Goal: Ask a question

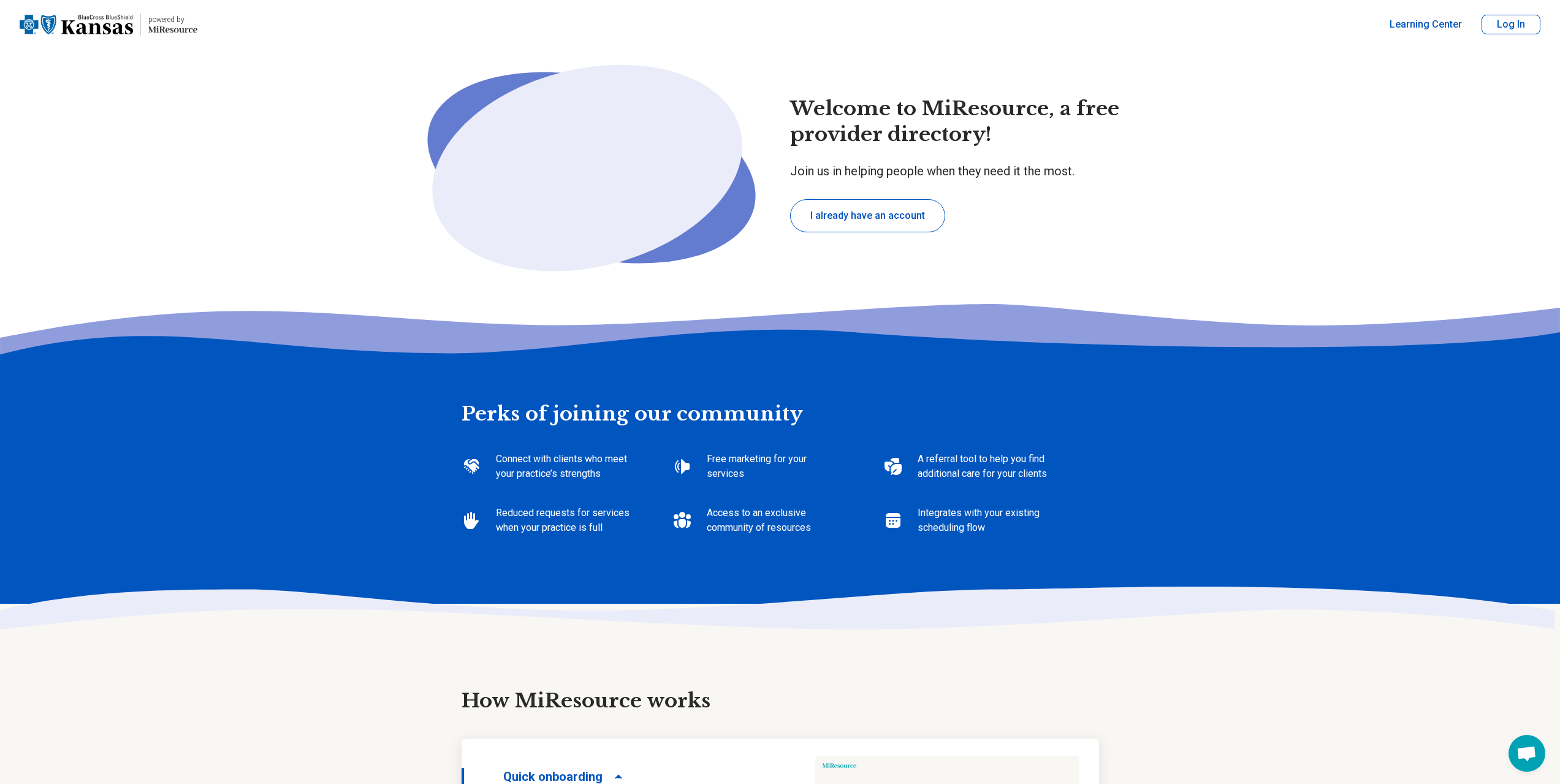
click at [869, 217] on button "I already have an account" at bounding box center [868, 215] width 155 height 33
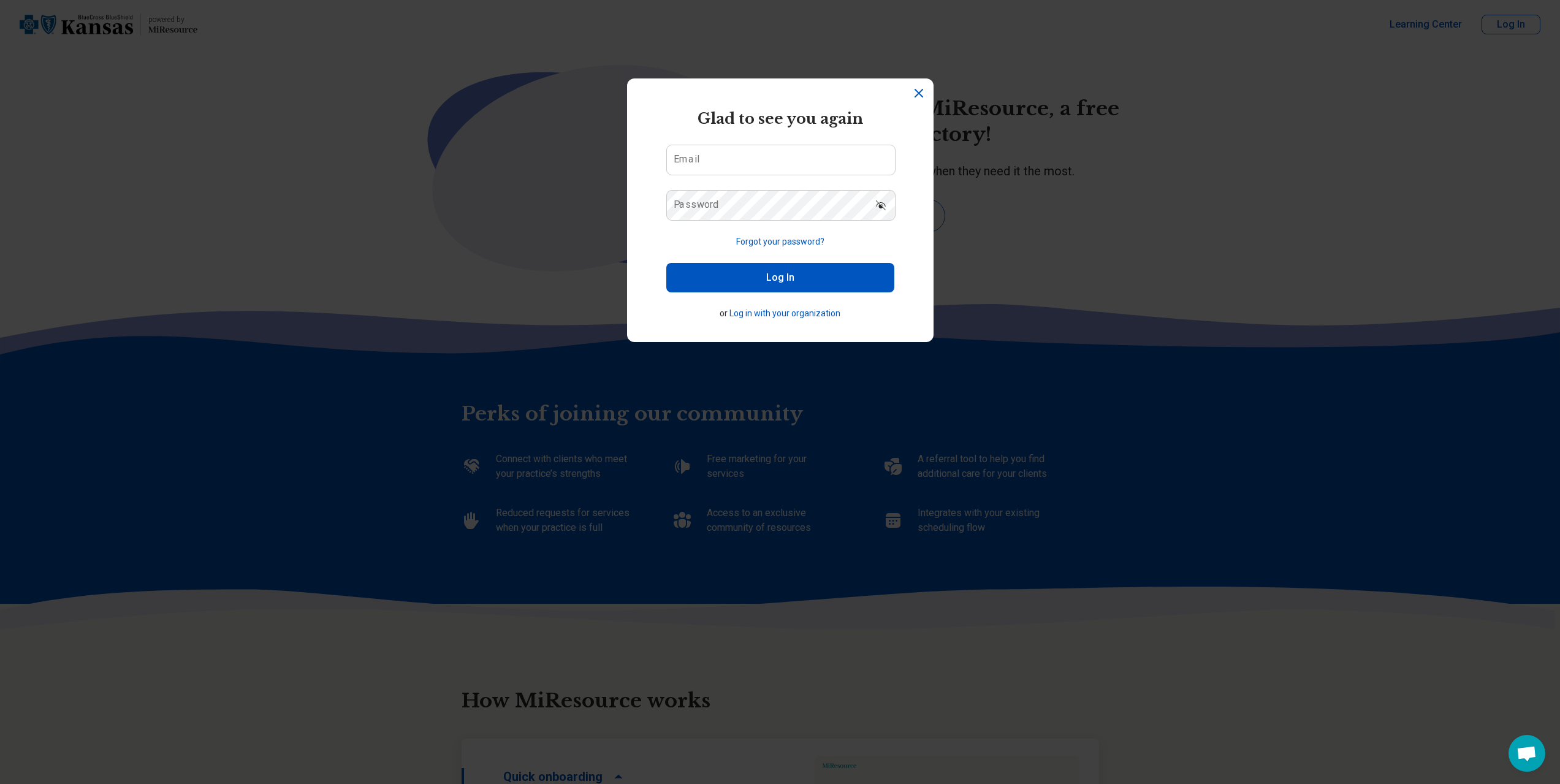
type textarea "*"
click at [751, 150] on input "Email" at bounding box center [785, 160] width 228 height 30
type input "**********"
click at [786, 236] on button "Forgot your password?" at bounding box center [784, 241] width 88 height 12
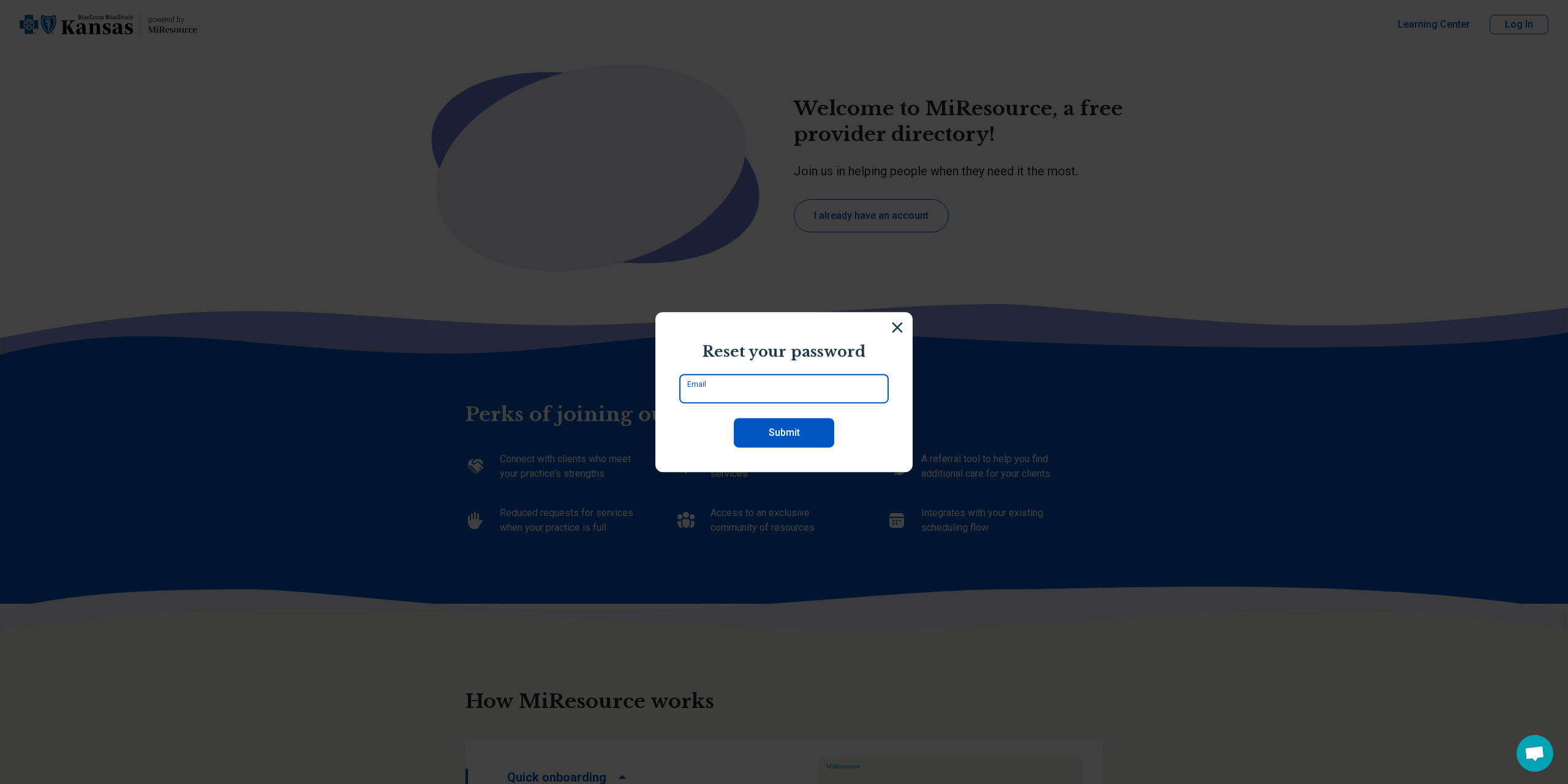
click at [763, 399] on input "Email" at bounding box center [784, 388] width 209 height 30
type input "**********"
click at [768, 420] on button "Submit" at bounding box center [784, 432] width 100 height 30
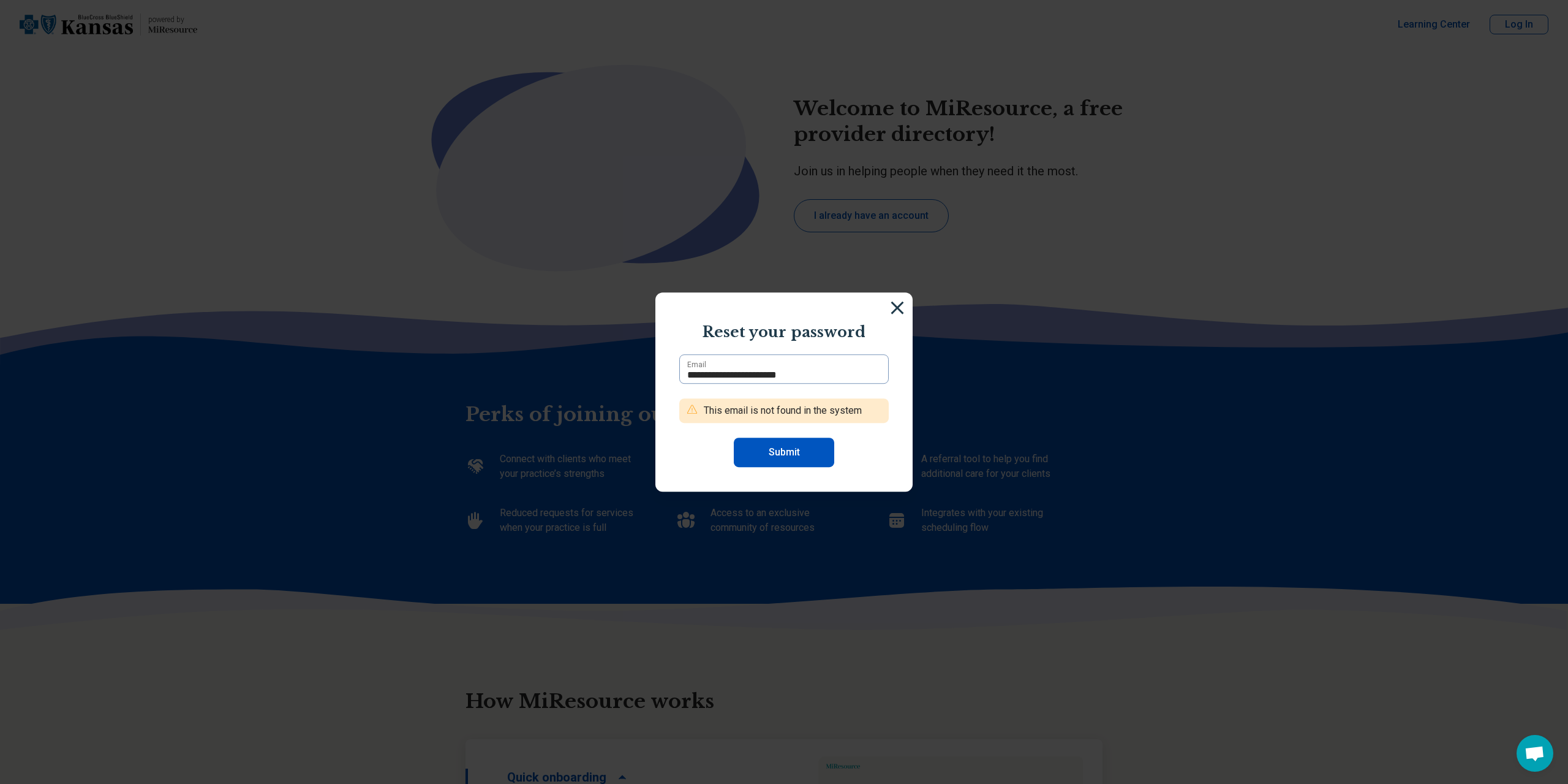
click at [896, 307] on img at bounding box center [897, 308] width 13 height 13
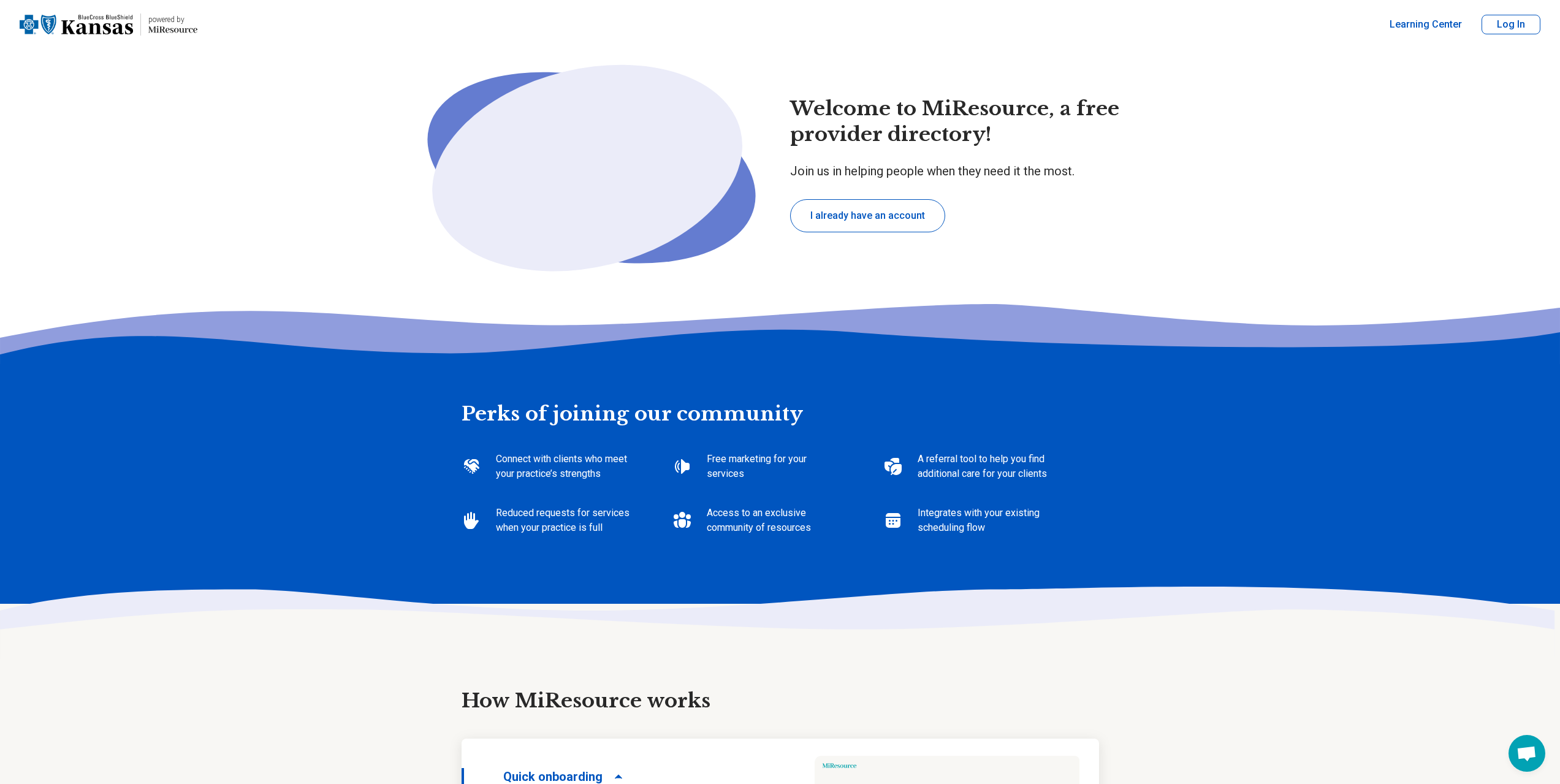
click at [1502, 29] on button "Log In" at bounding box center [1511, 24] width 59 height 20
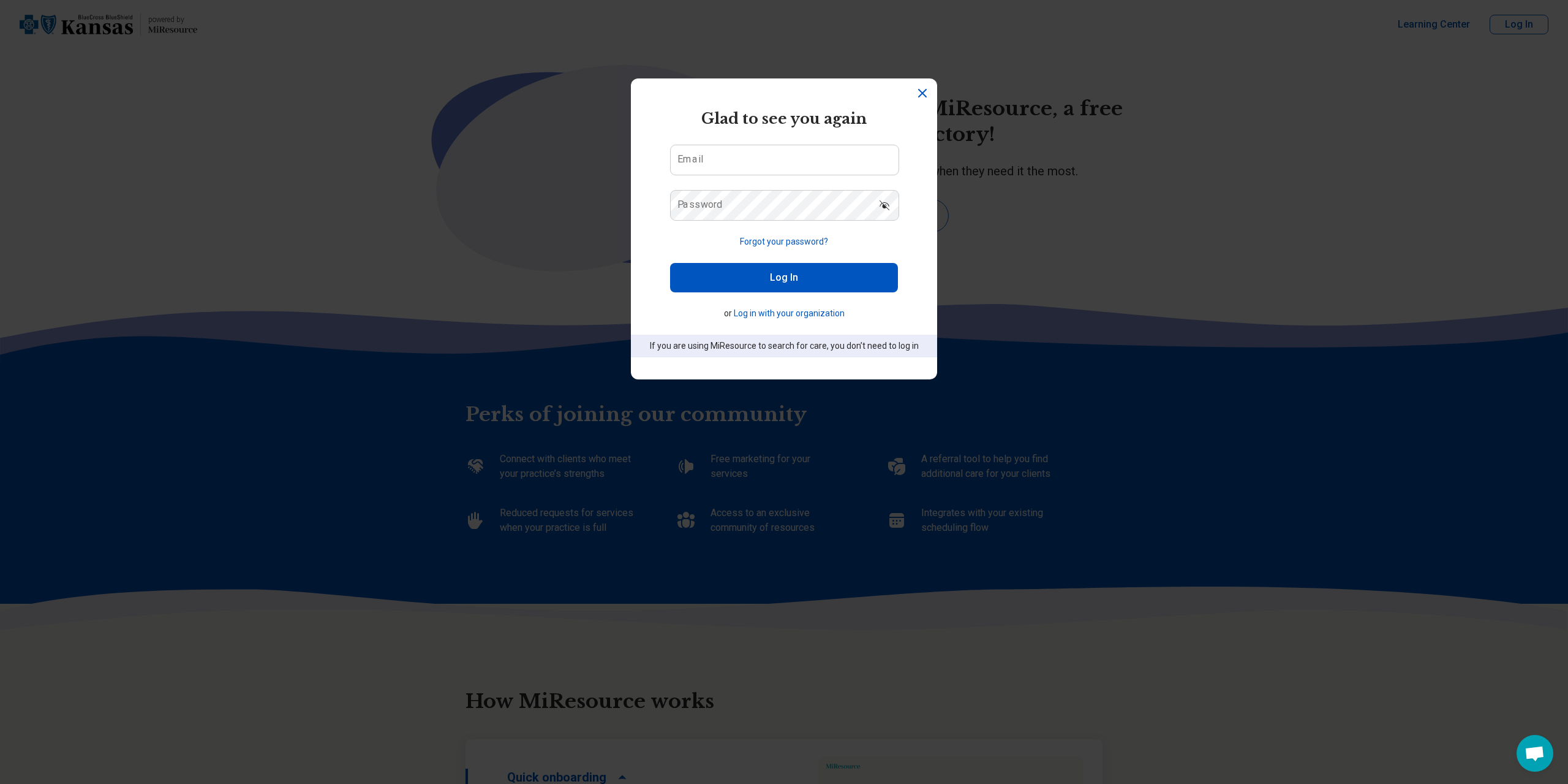
click at [795, 310] on button "Log in with your organization" at bounding box center [789, 313] width 111 height 12
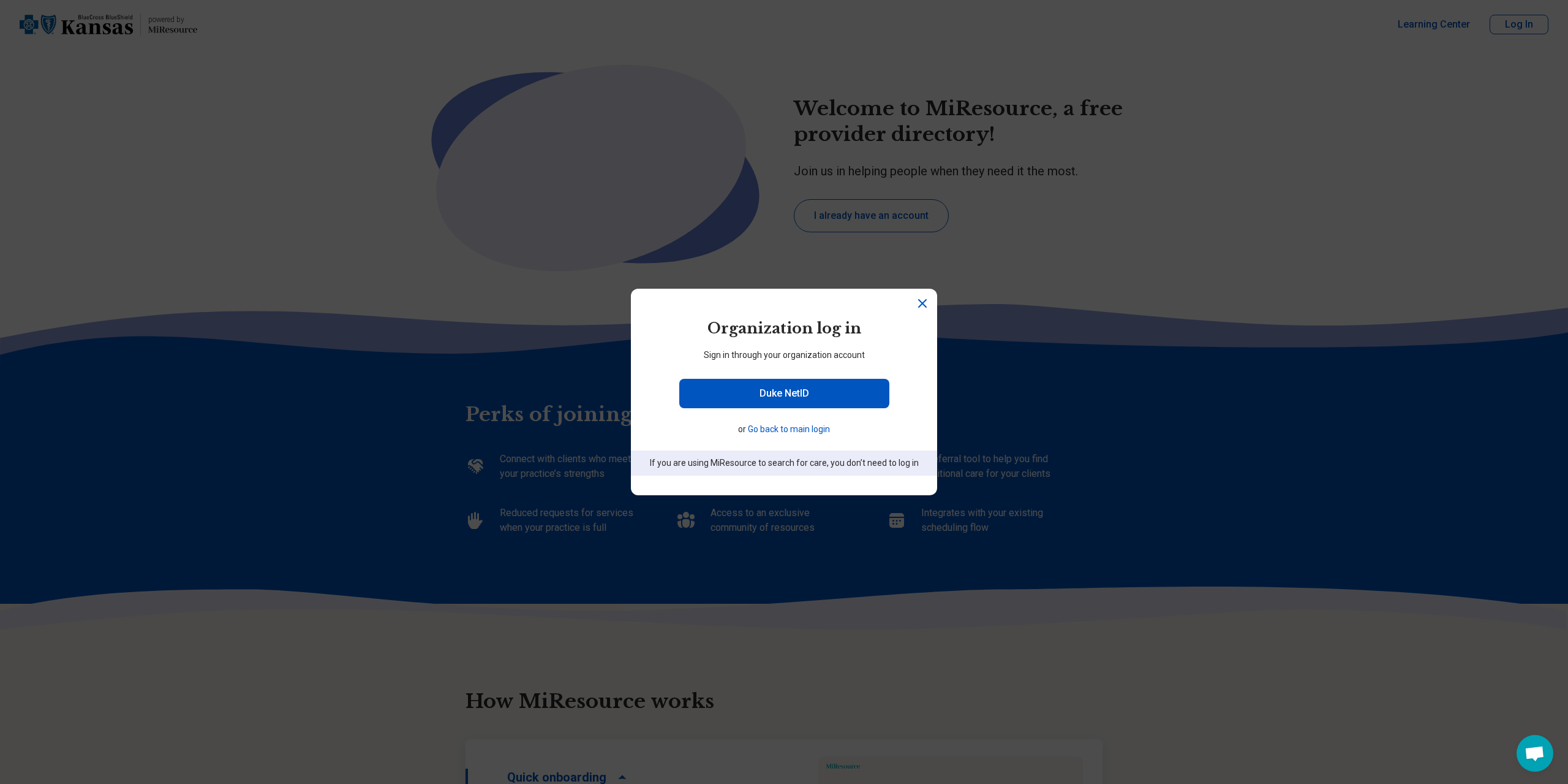
click at [815, 429] on button "Go back to main login" at bounding box center [789, 428] width 82 height 12
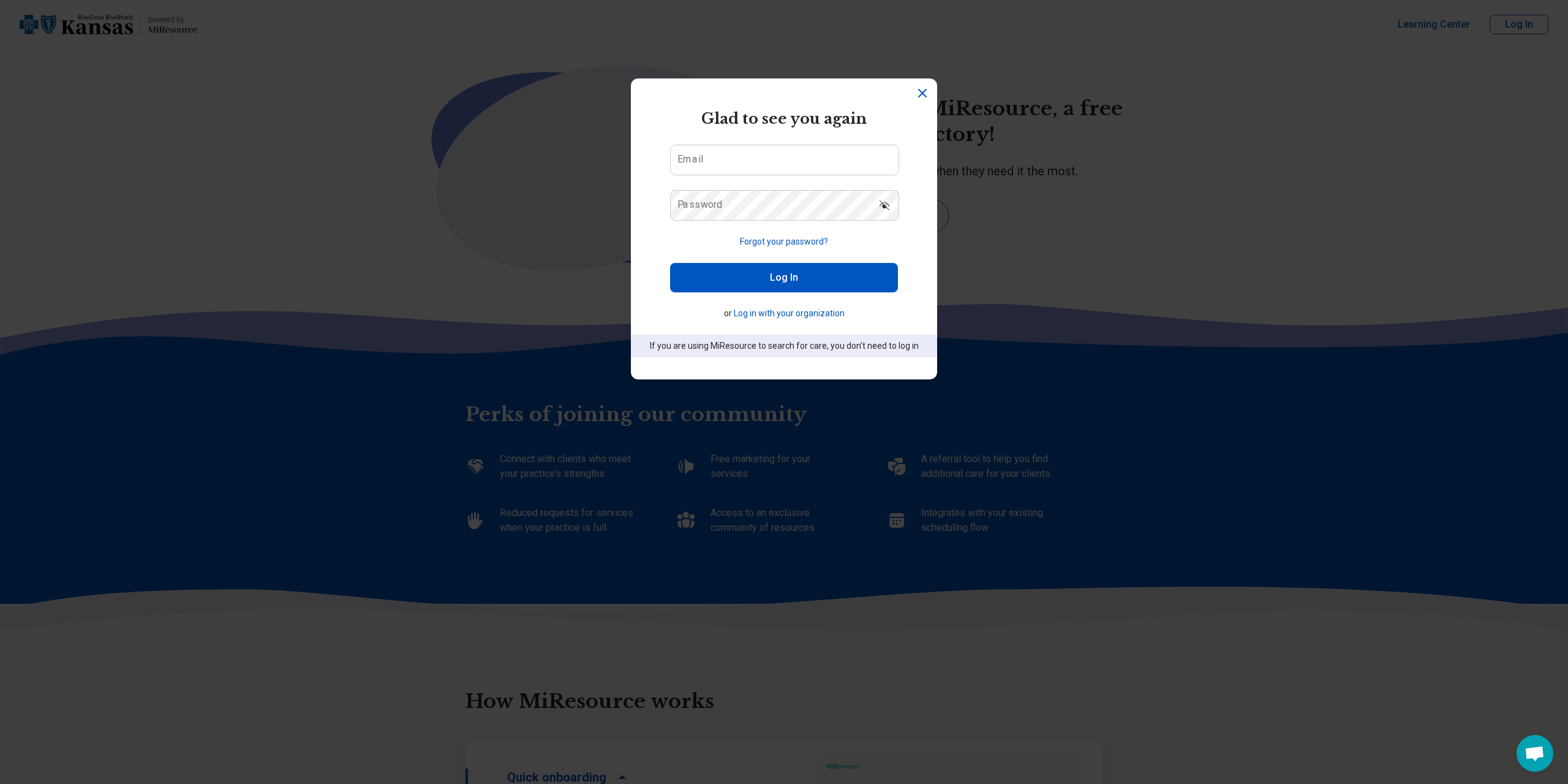
click at [922, 97] on icon "Dismiss" at bounding box center [922, 94] width 8 height 8
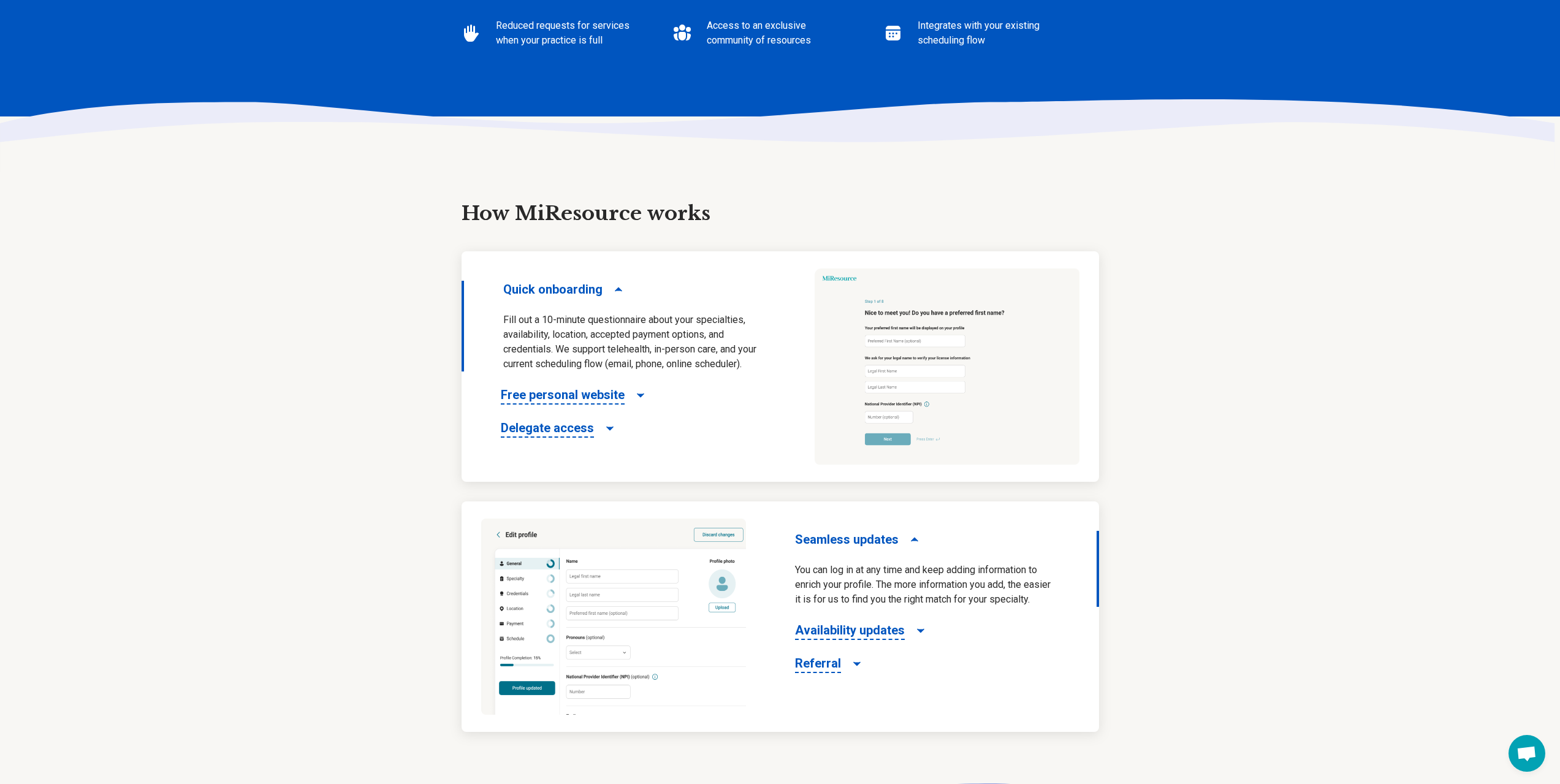
scroll to position [490, 0]
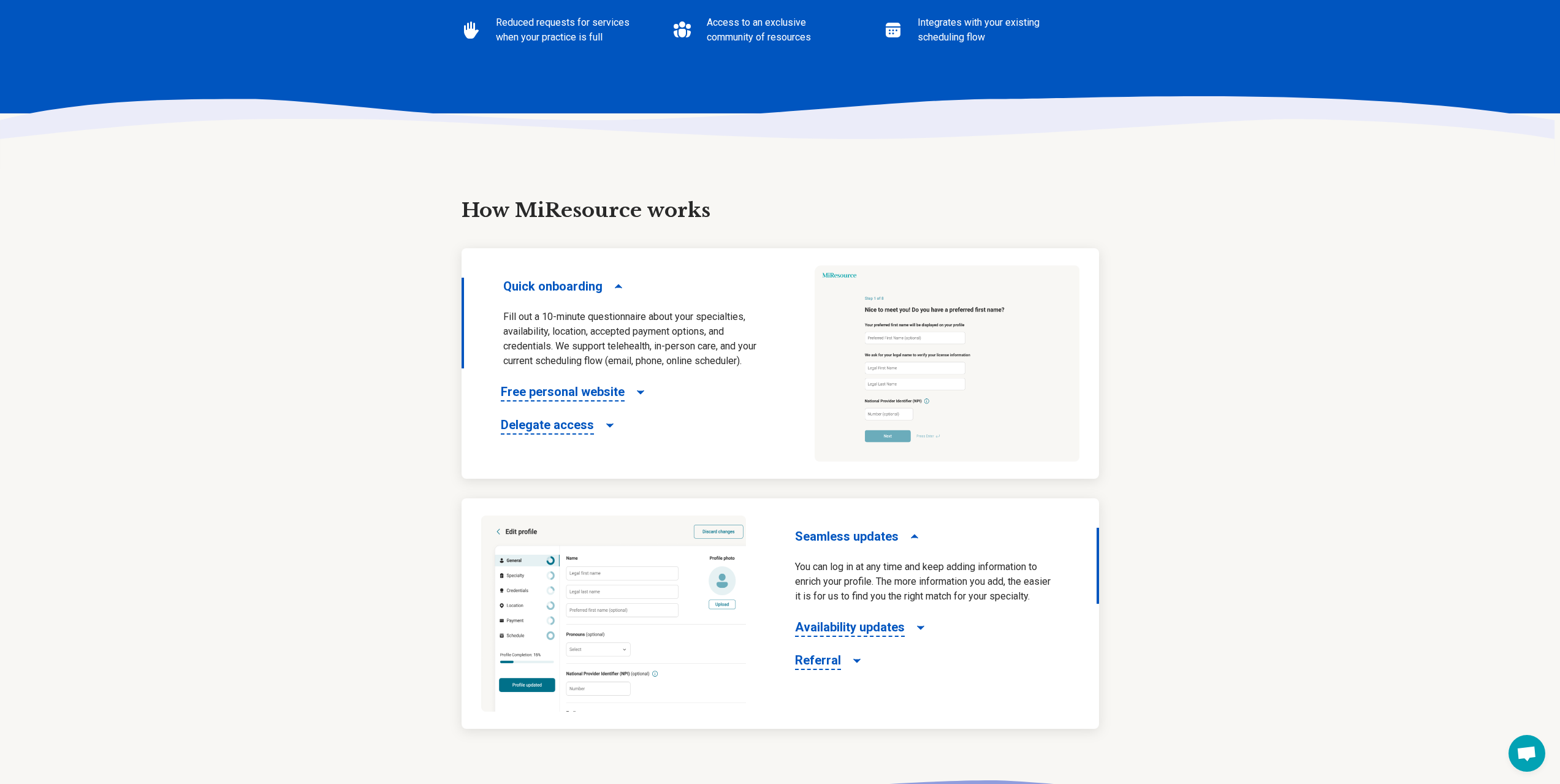
click at [1528, 743] on span "Open chat" at bounding box center [1527, 752] width 36 height 36
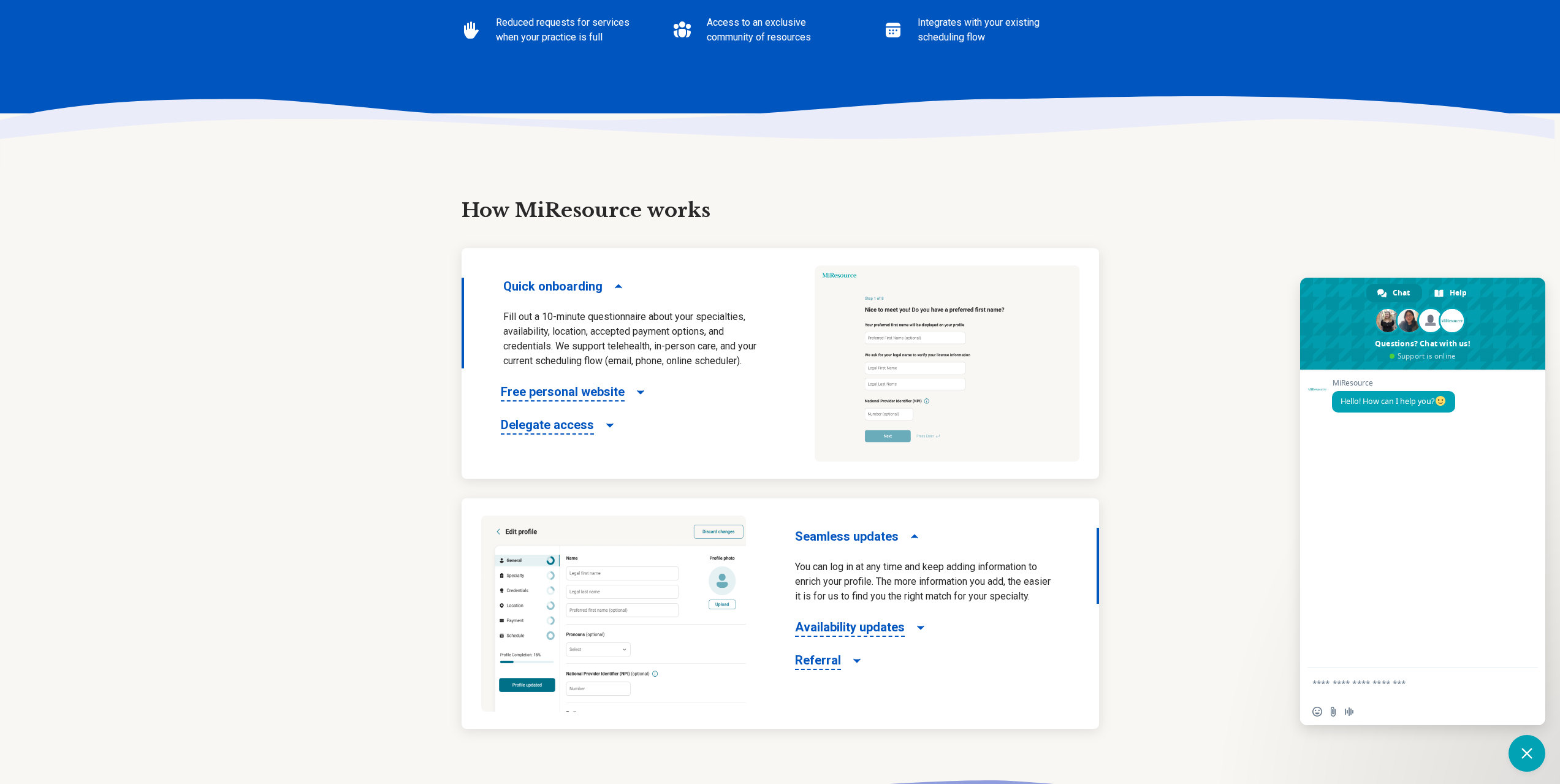
type textarea "*"
click at [1390, 685] on textarea "Compose your message..." at bounding box center [1410, 683] width 196 height 31
type textarea "******"
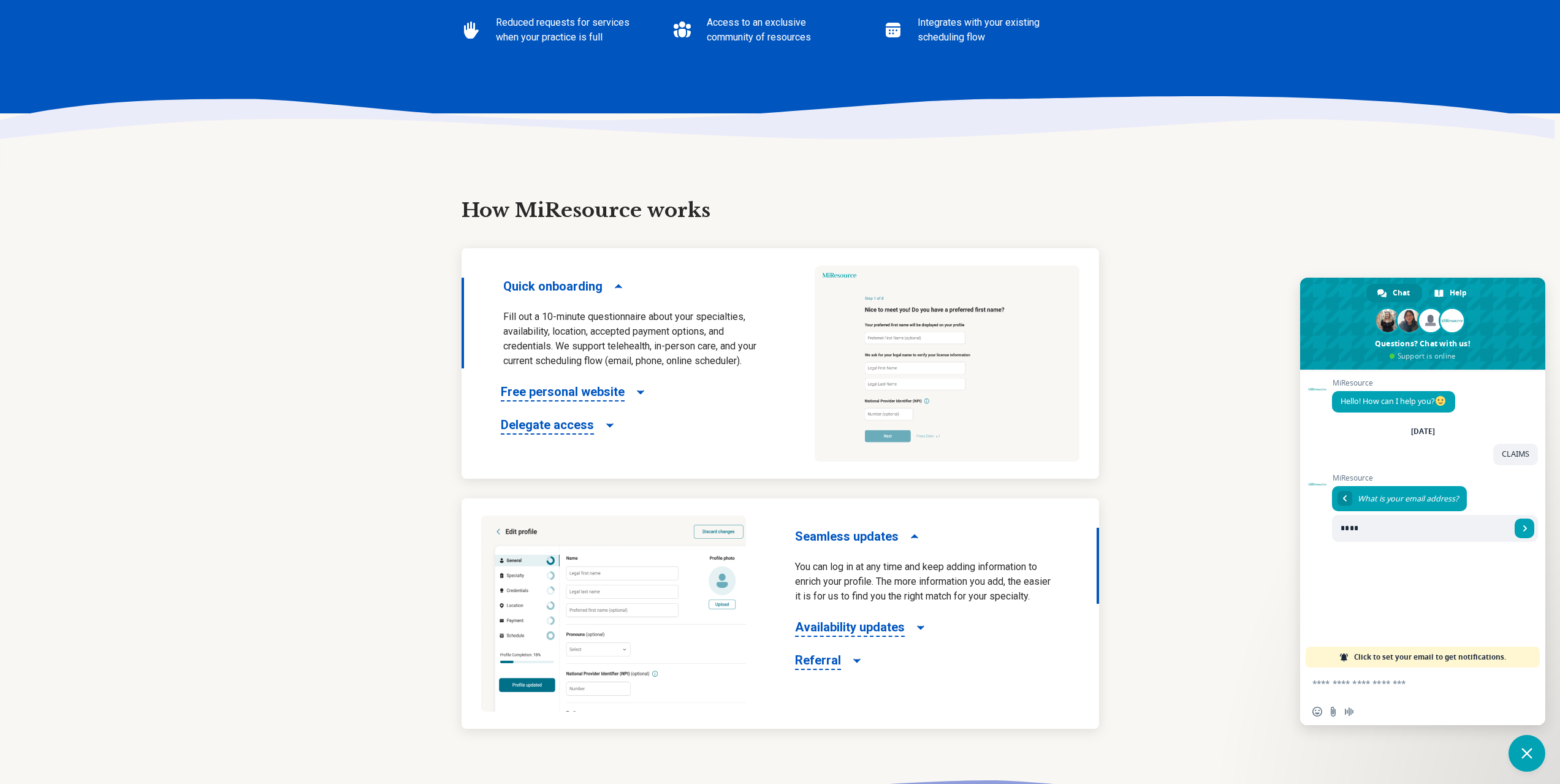
type input "**********"
click at [1524, 525] on span "Send" at bounding box center [1525, 528] width 6 height 6
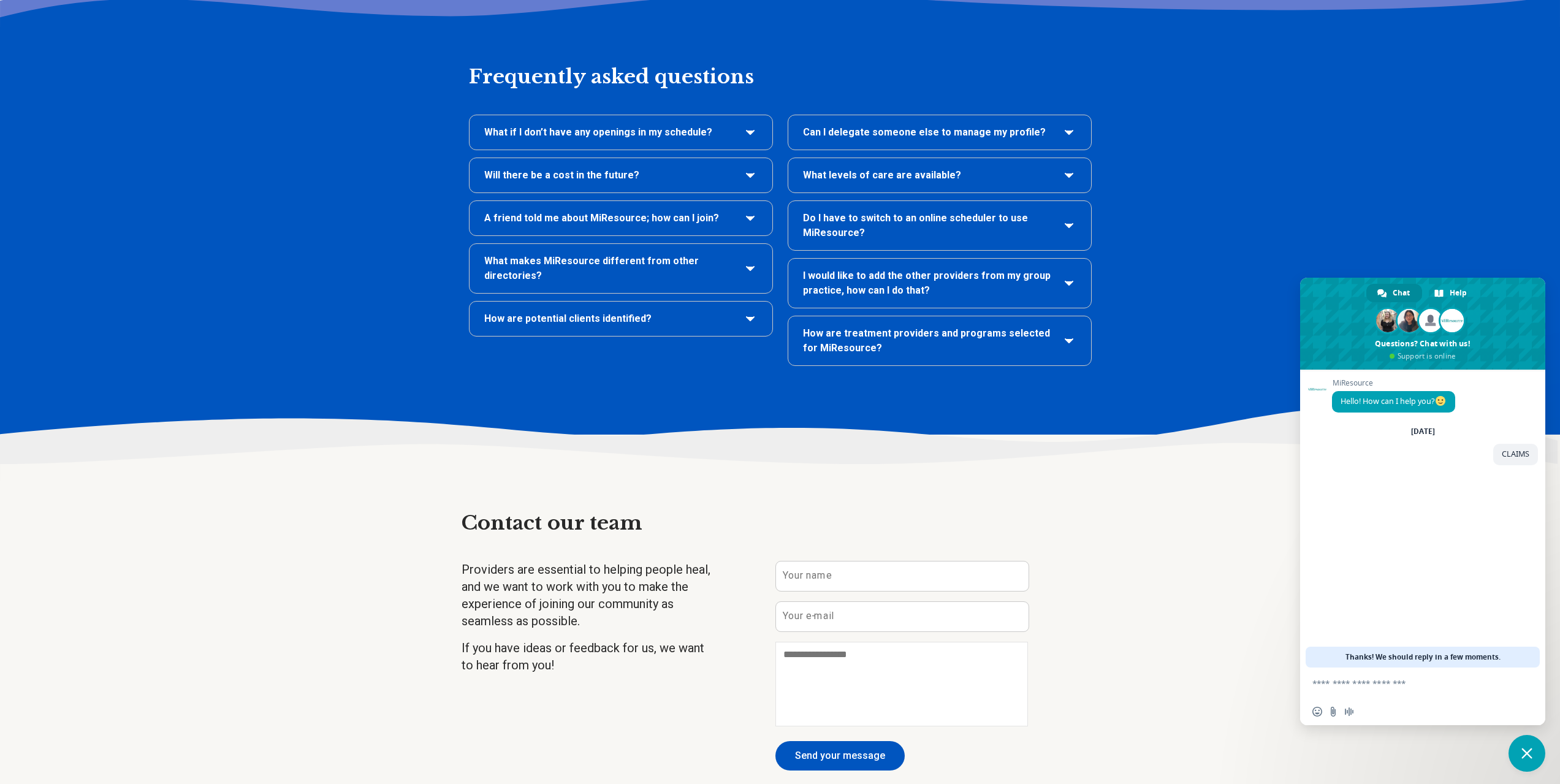
scroll to position [2696, 0]
